Goal: Transaction & Acquisition: Purchase product/service

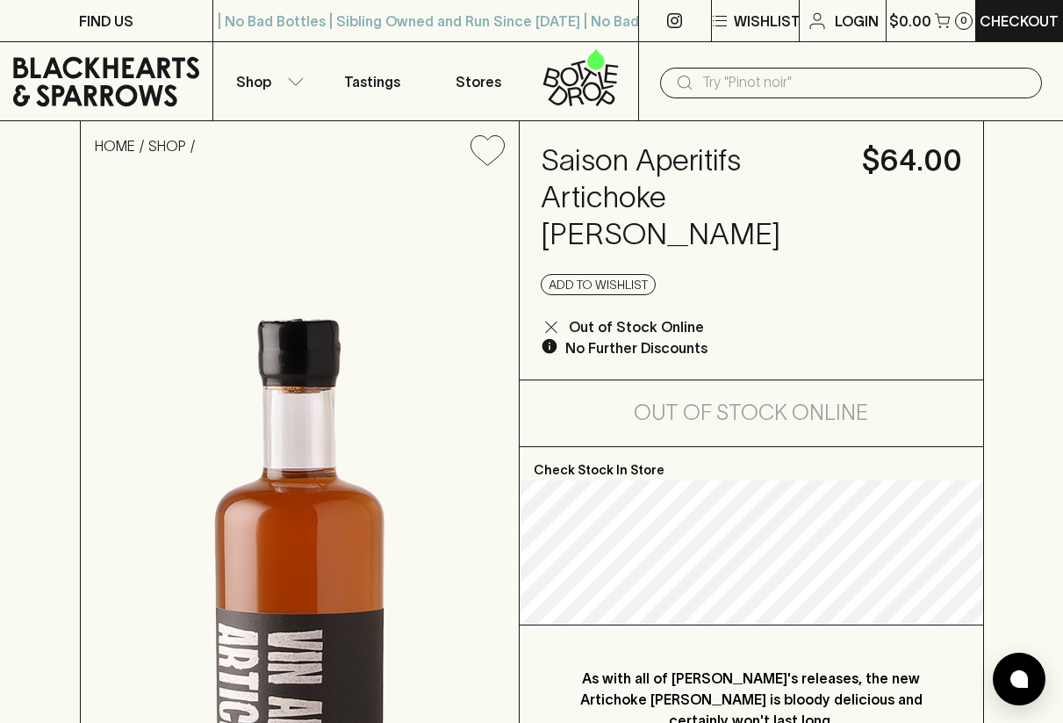
click at [717, 88] on input "text" at bounding box center [866, 82] width 326 height 28
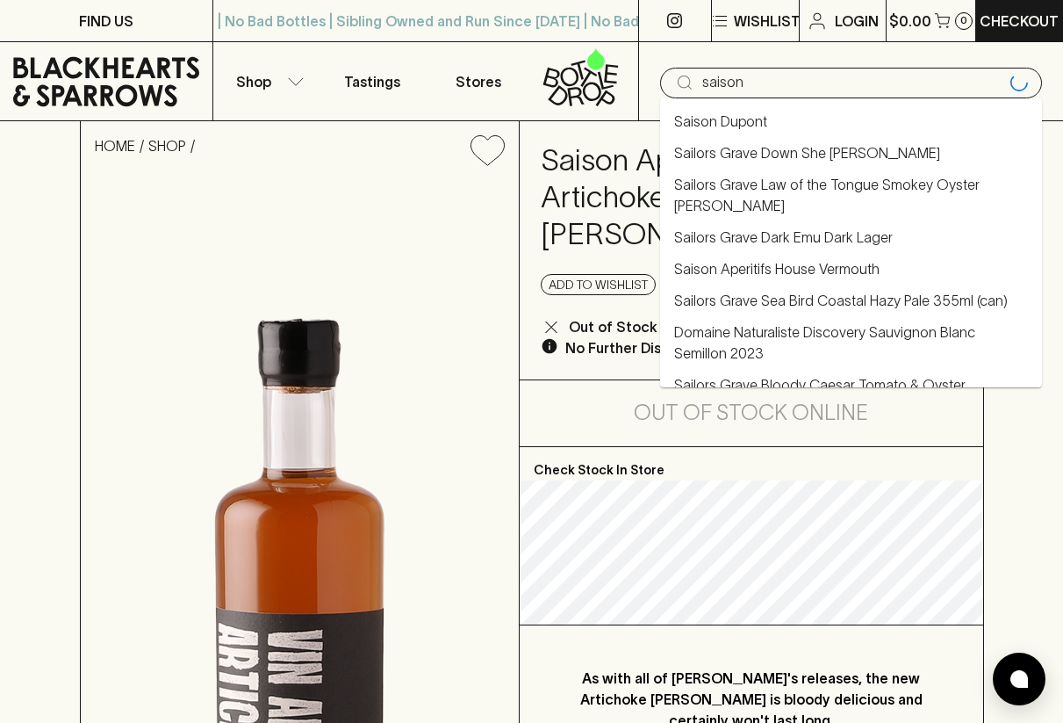
type input "saison"
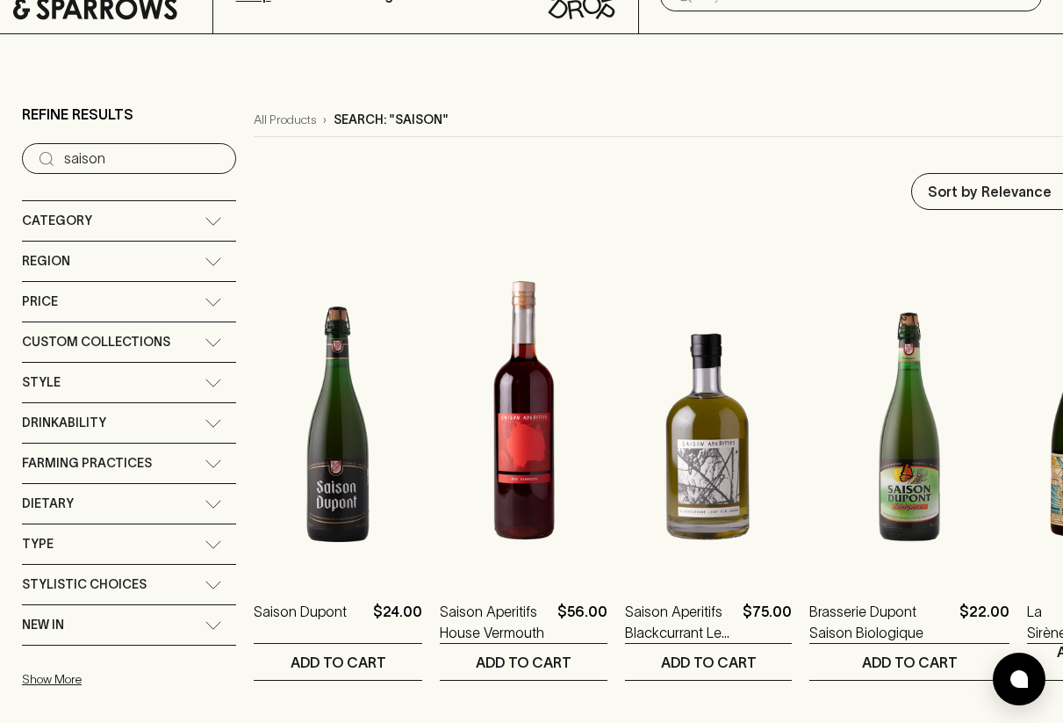
scroll to position [84, 0]
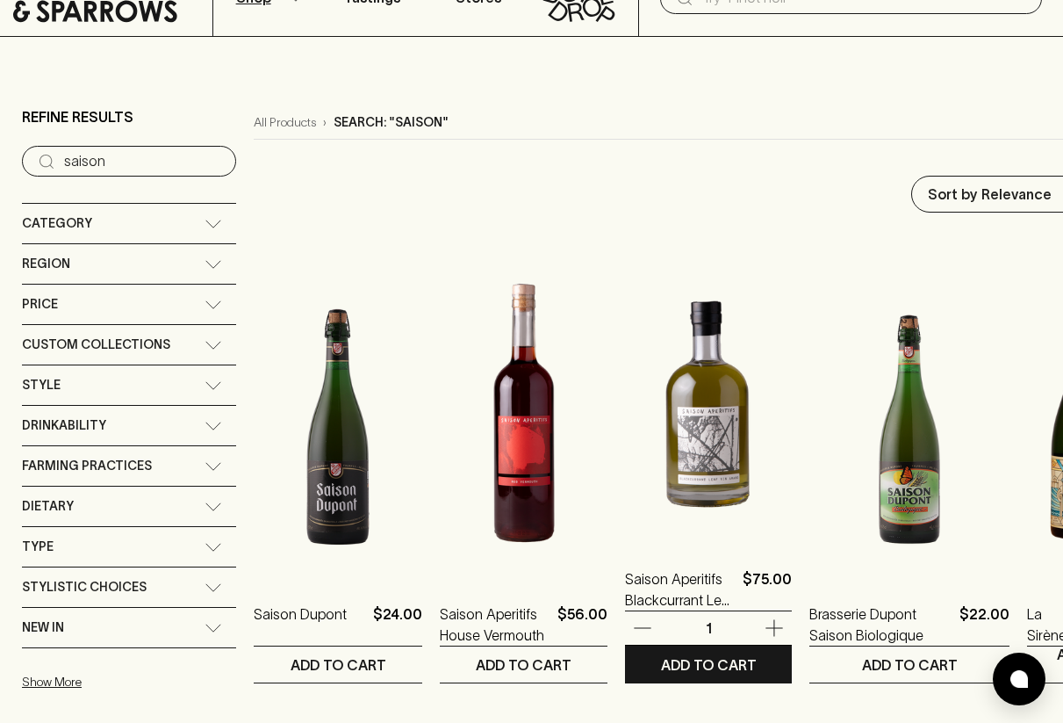
click at [671, 439] on img at bounding box center [708, 387] width 167 height 307
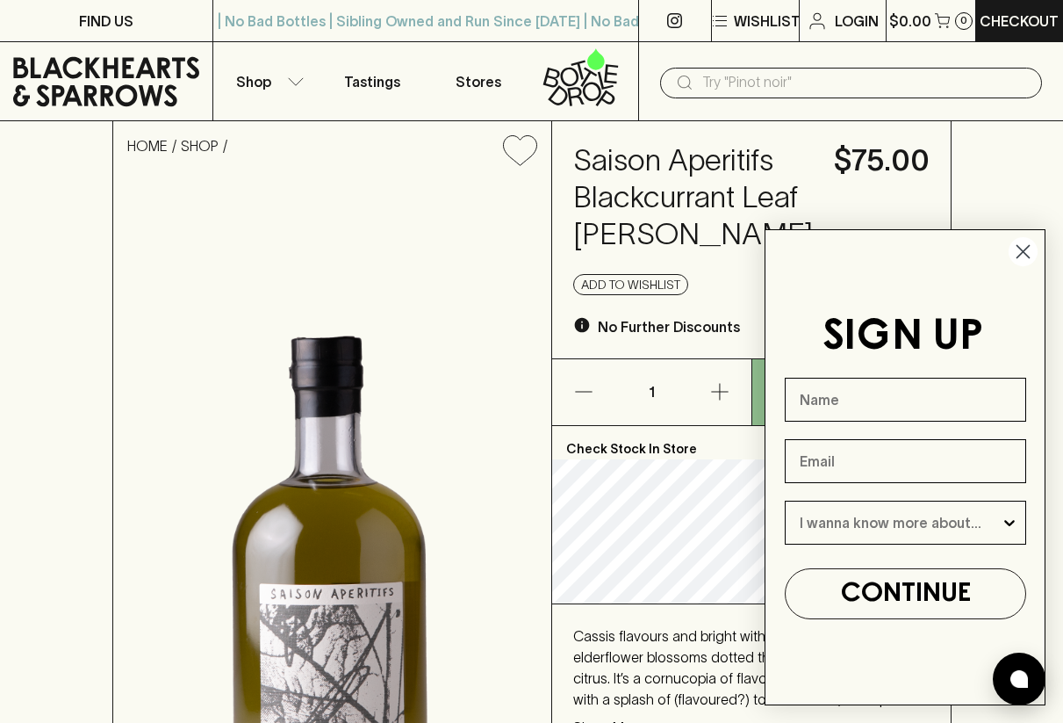
drag, startPoint x: 1022, startPoint y: 248, endPoint x: 991, endPoint y: 244, distance: 31.8
click at [1021, 248] on circle "Close dialog" at bounding box center [1023, 251] width 29 height 29
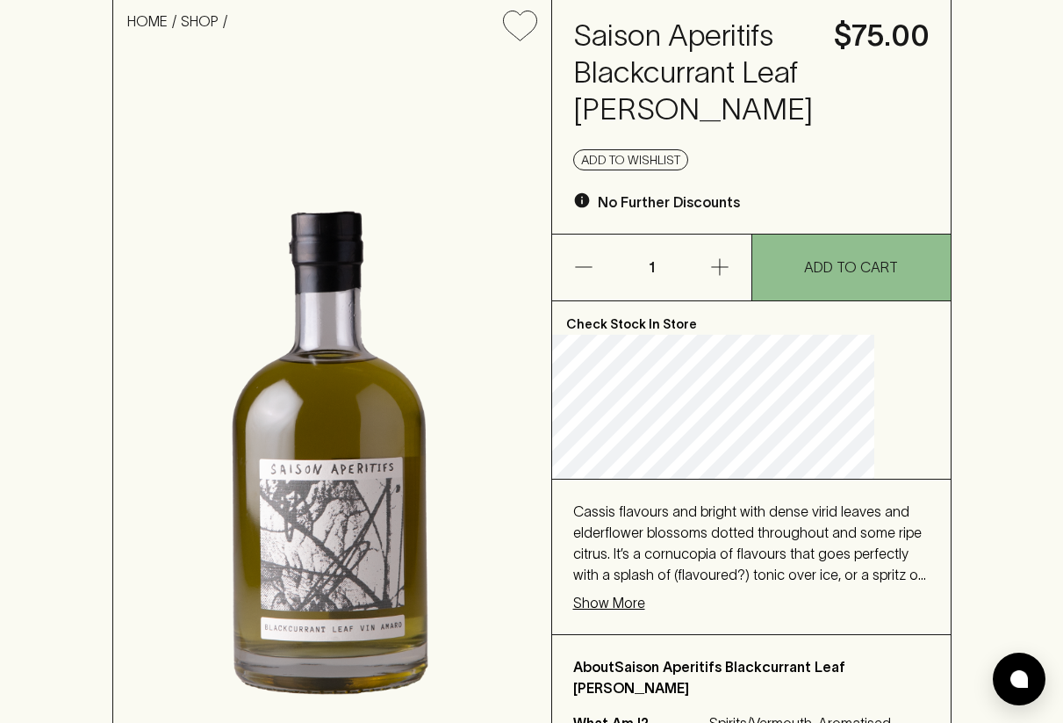
scroll to position [42, 0]
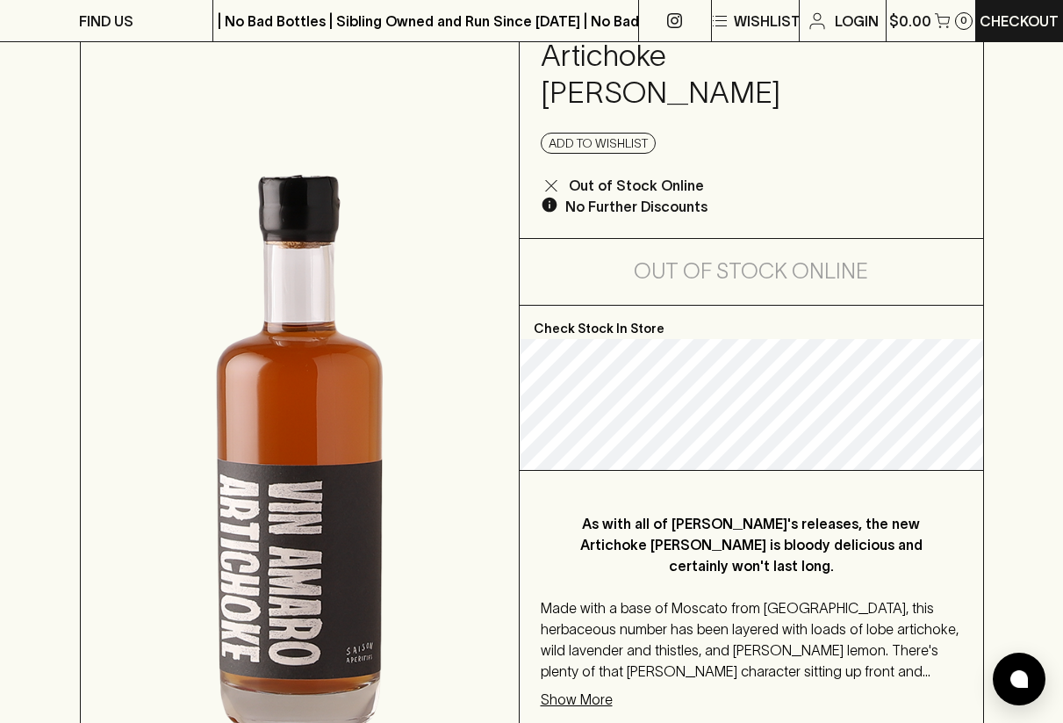
scroll to position [166, 0]
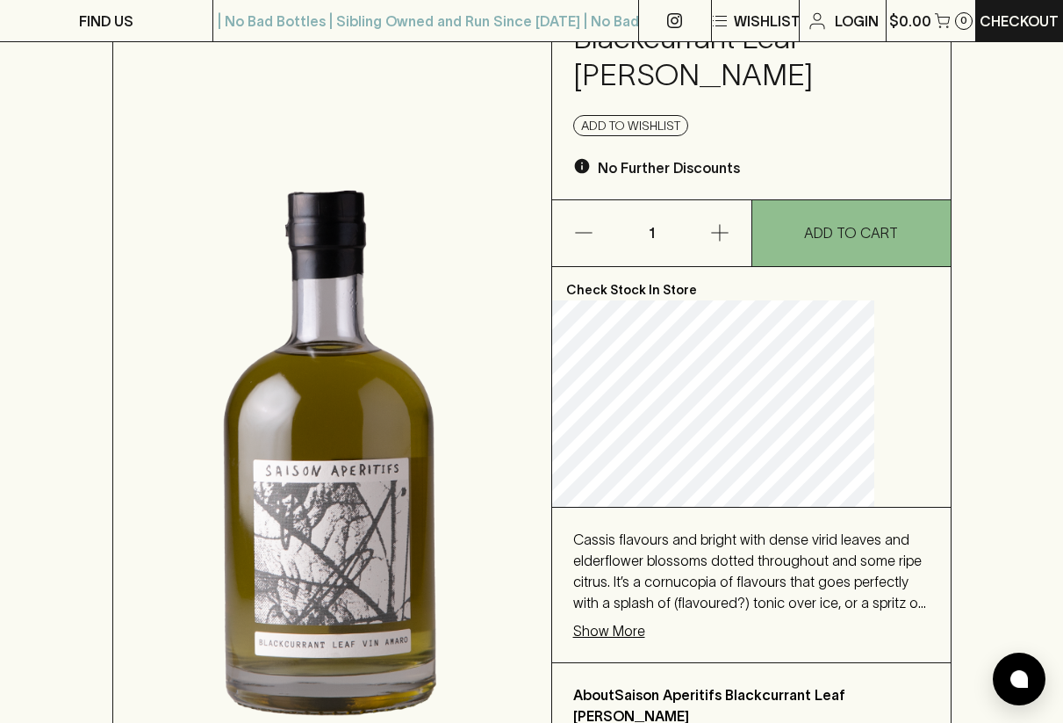
scroll to position [204, 0]
